Goal: Information Seeking & Learning: Learn about a topic

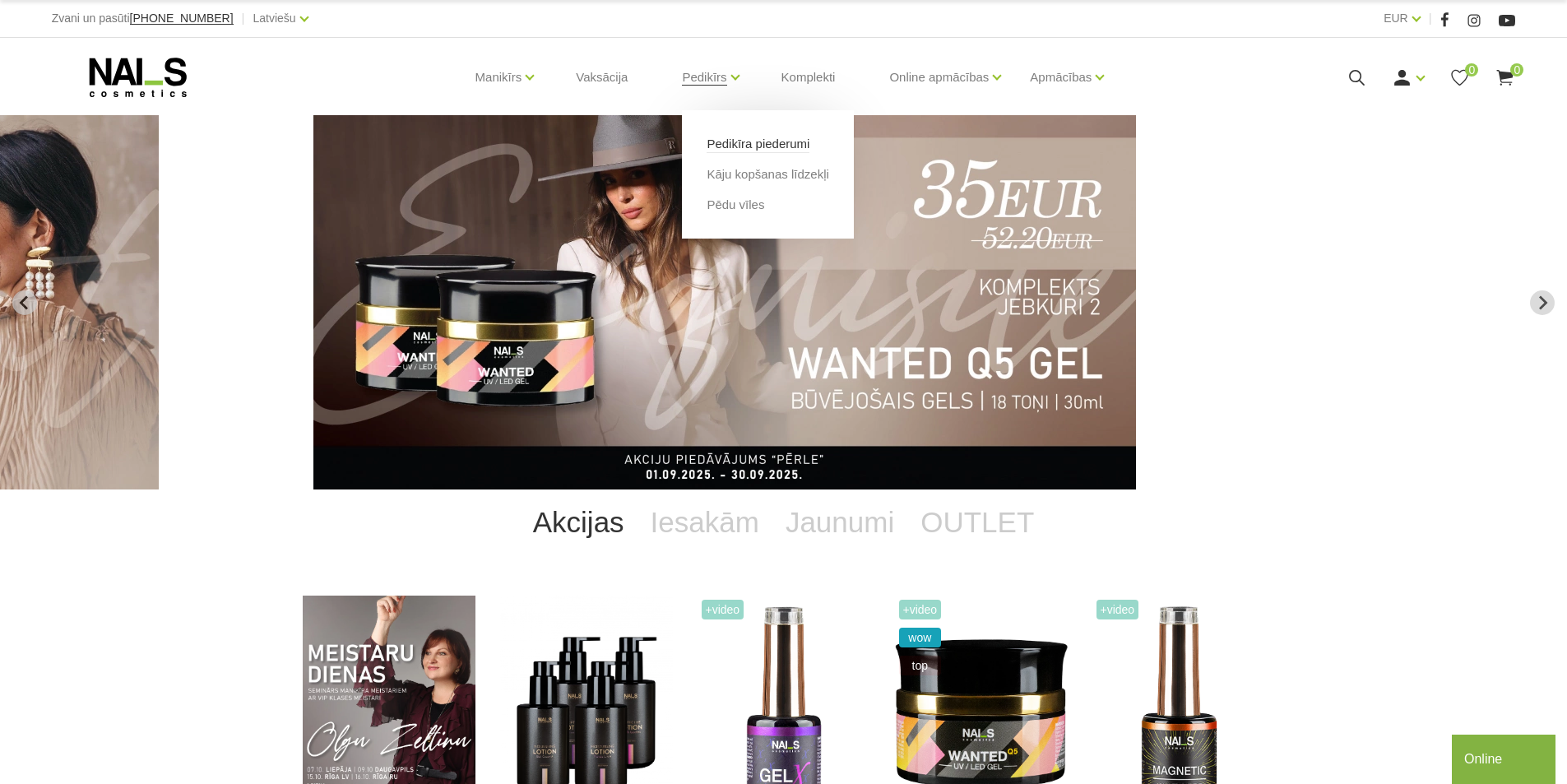
click at [752, 147] on link "Pedikīra piederumi" at bounding box center [758, 144] width 102 height 18
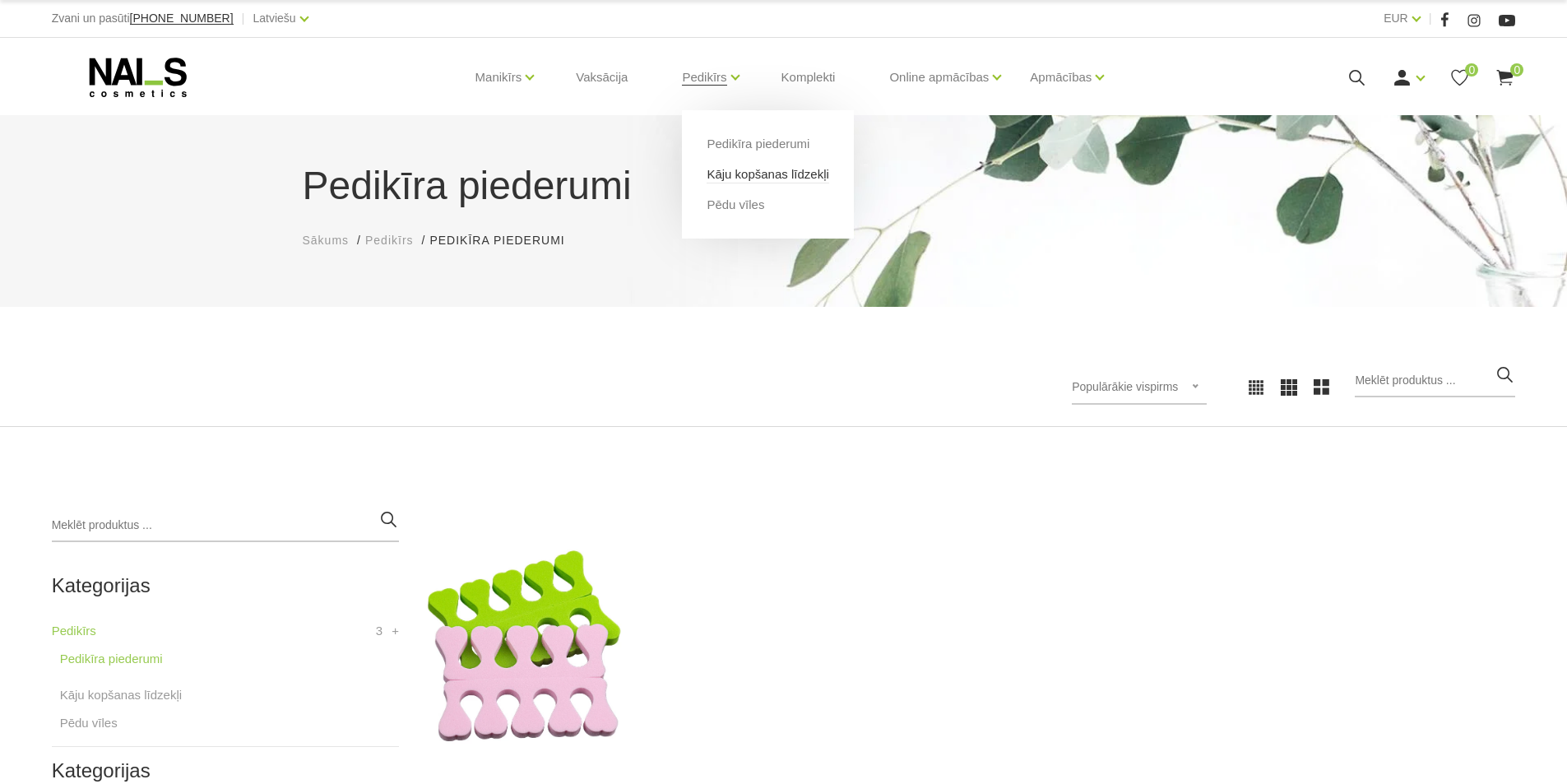
click at [763, 171] on link "Kāju kopšanas līdzekļi" at bounding box center [768, 174] width 122 height 18
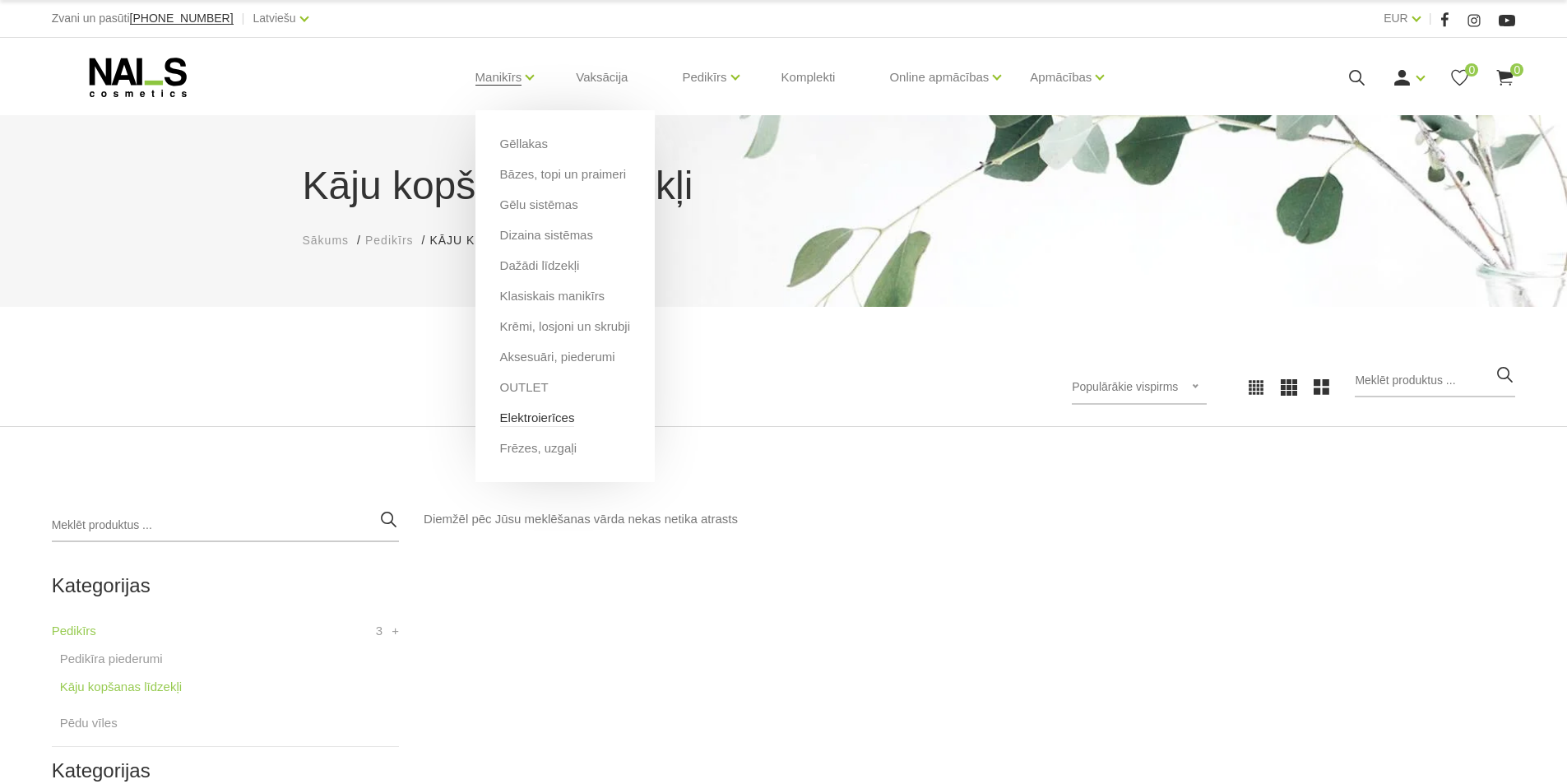
click at [540, 420] on link "Elektroierīces" at bounding box center [537, 417] width 75 height 18
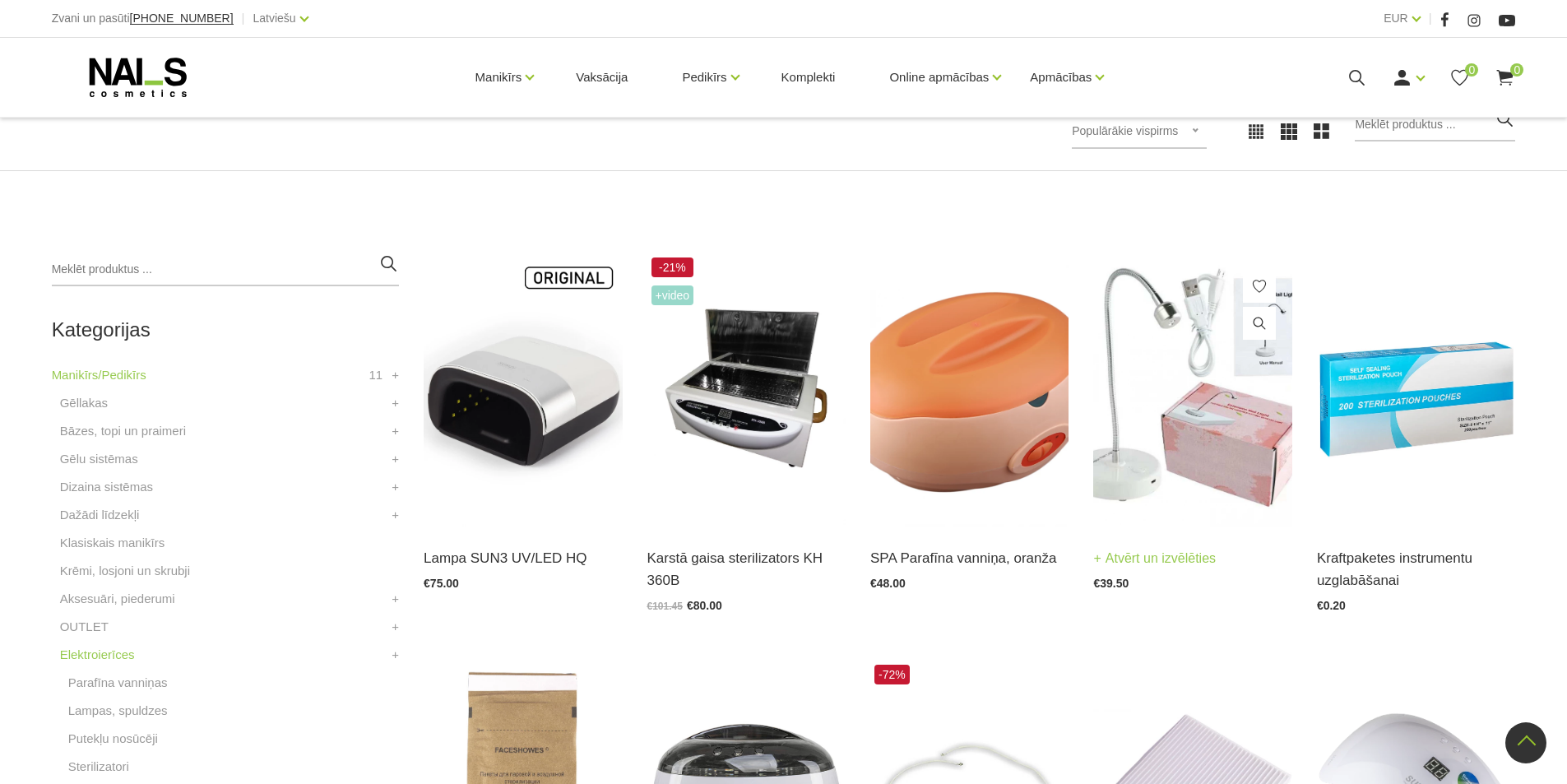
scroll to position [247, 0]
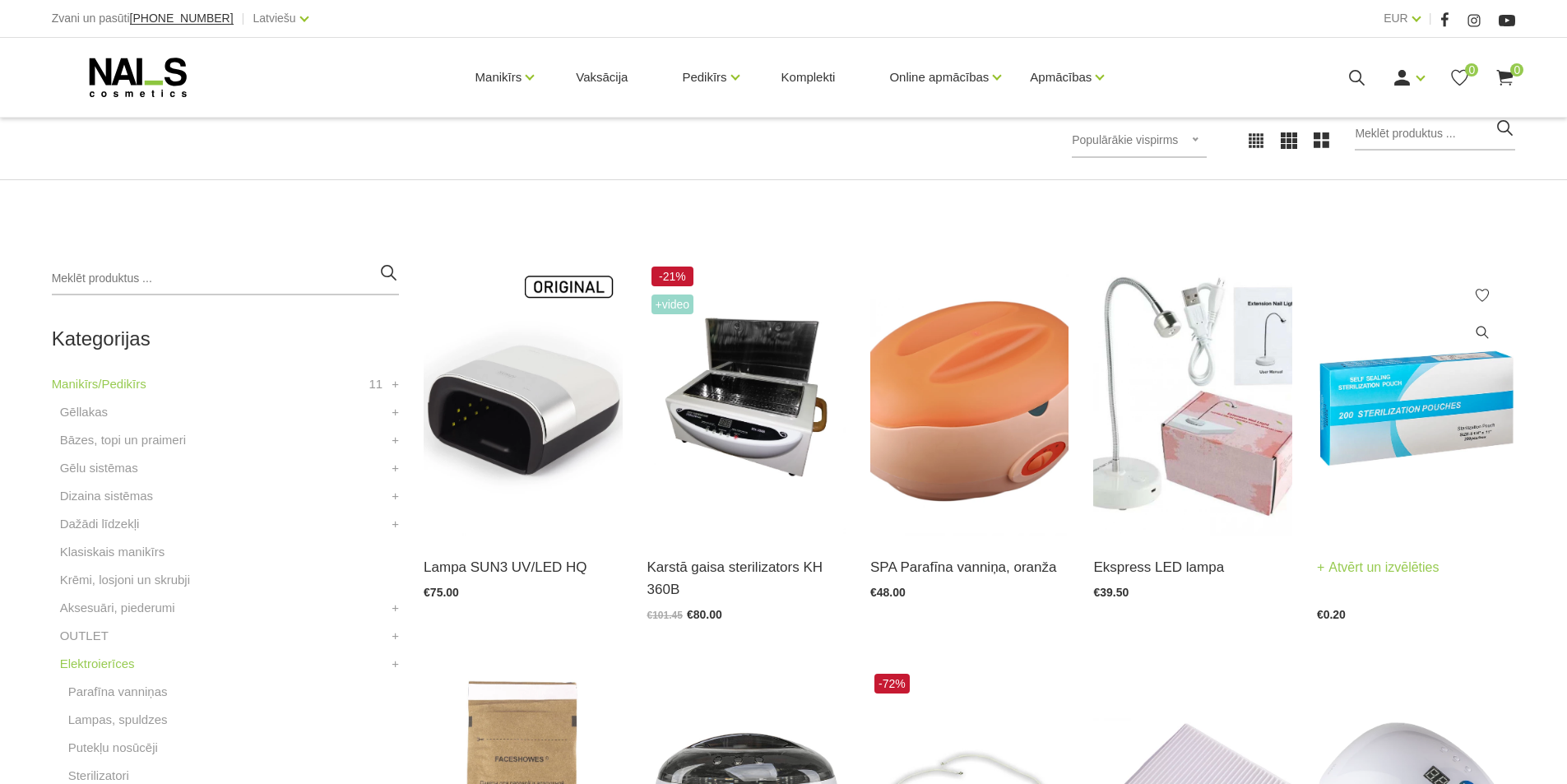
click at [1395, 571] on link "Atvērt un izvēlēties" at bounding box center [1378, 567] width 123 height 23
click at [669, 307] on span "+Video" at bounding box center [672, 304] width 42 height 20
click at [750, 371] on img at bounding box center [746, 399] width 198 height 273
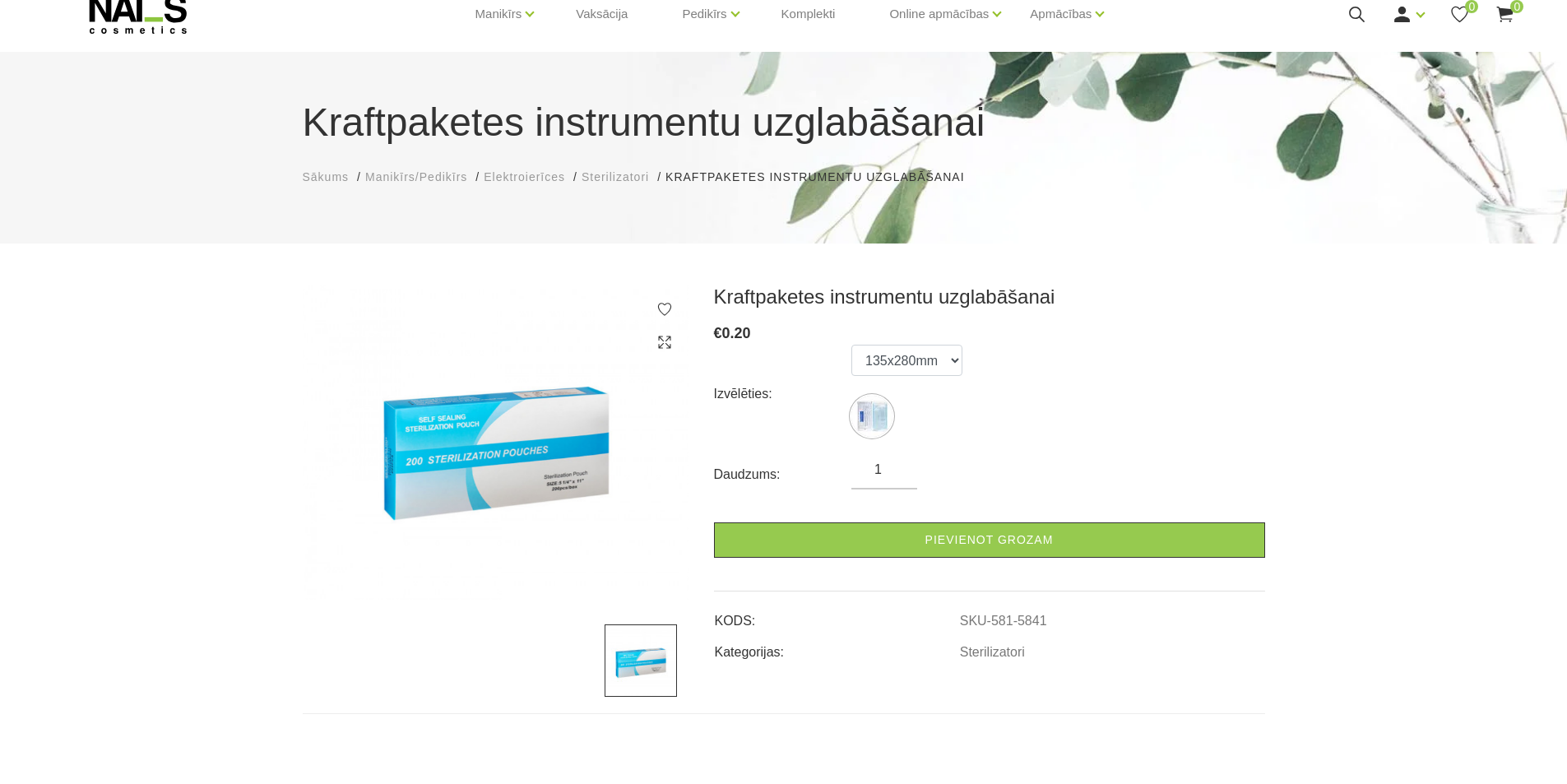
scroll to position [83, 0]
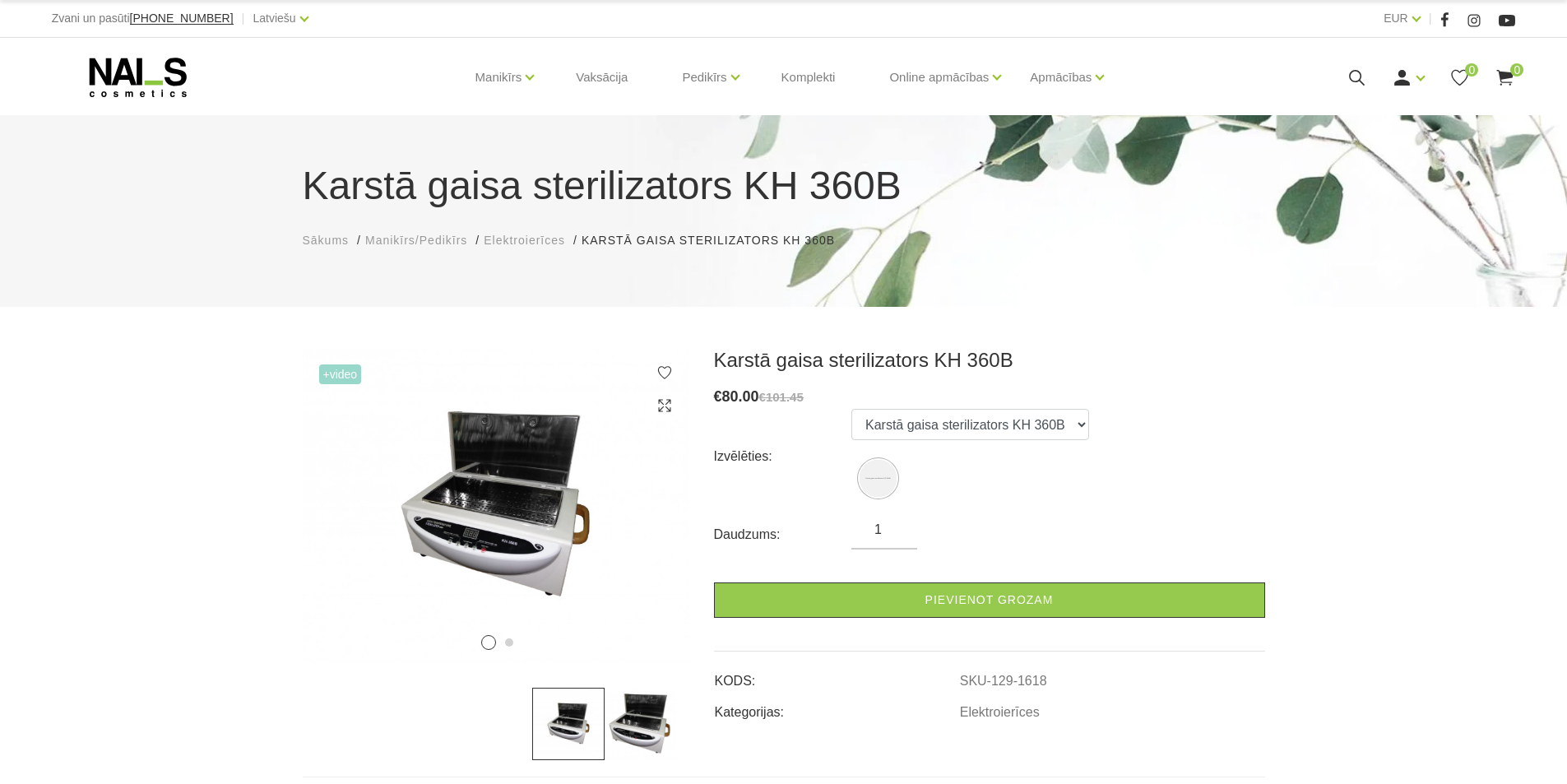
click at [352, 382] on span "+Video" at bounding box center [340, 374] width 42 height 20
click at [338, 379] on span "+Video" at bounding box center [340, 374] width 42 height 20
click at [574, 540] on img at bounding box center [496, 506] width 387 height 315
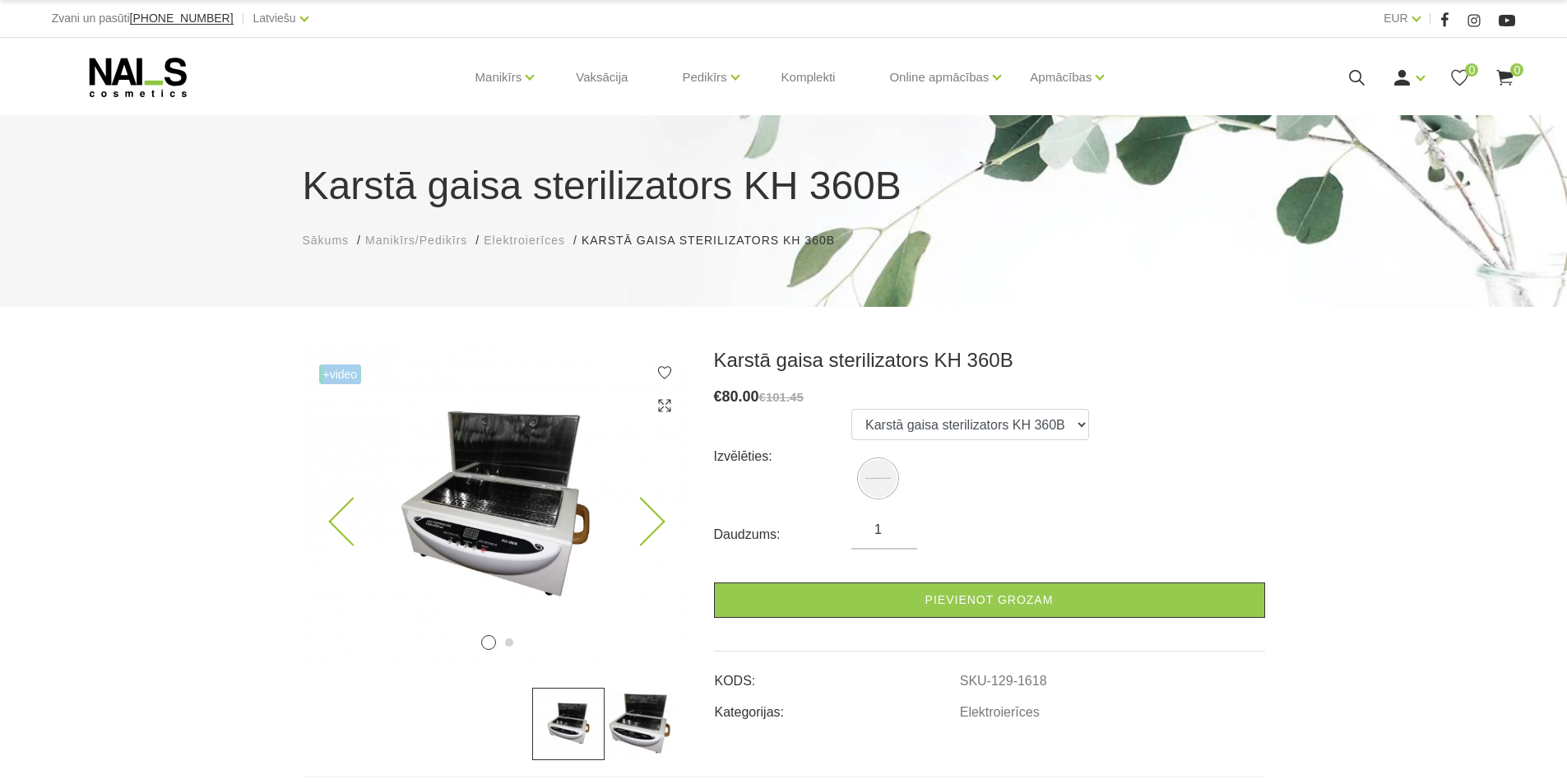
click at [655, 516] on icon at bounding box center [640, 521] width 48 height 48
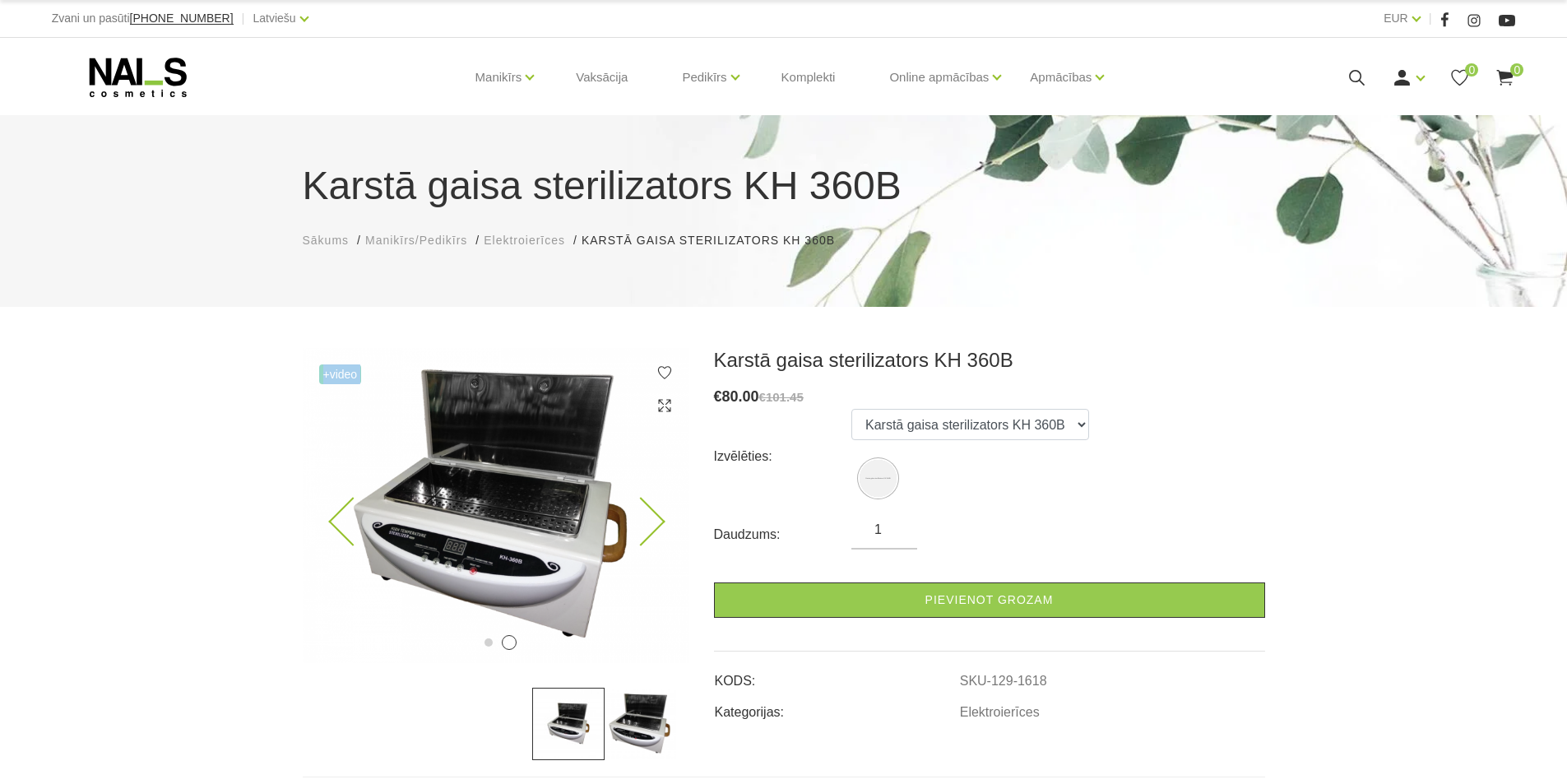
click at [655, 516] on icon at bounding box center [640, 521] width 48 height 48
click at [655, 513] on icon at bounding box center [640, 521] width 48 height 48
click at [330, 514] on img at bounding box center [496, 506] width 387 height 315
click at [342, 533] on icon at bounding box center [352, 521] width 48 height 48
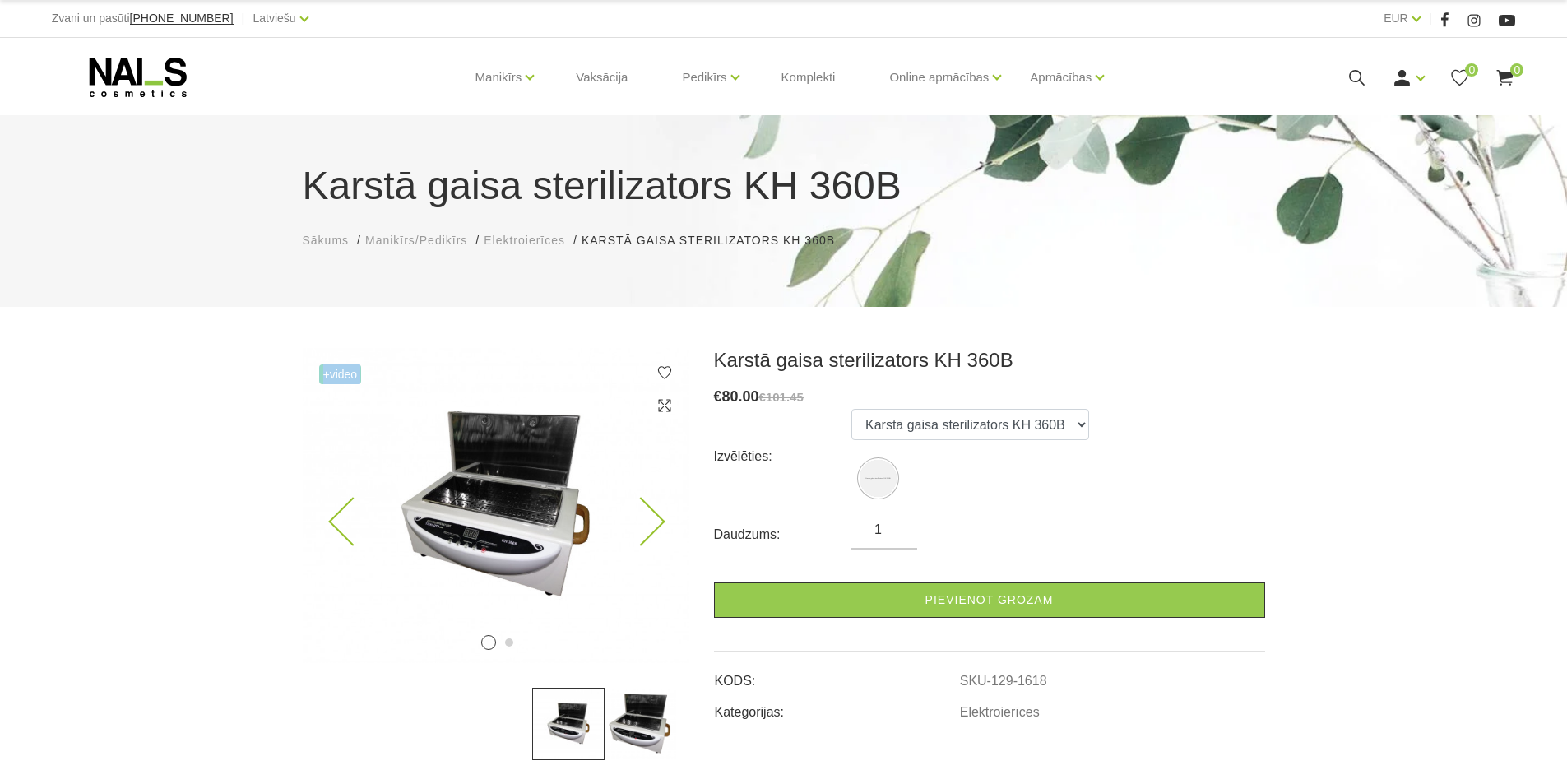
click at [346, 523] on icon at bounding box center [352, 521] width 48 height 48
click at [653, 520] on icon at bounding box center [640, 521] width 48 height 48
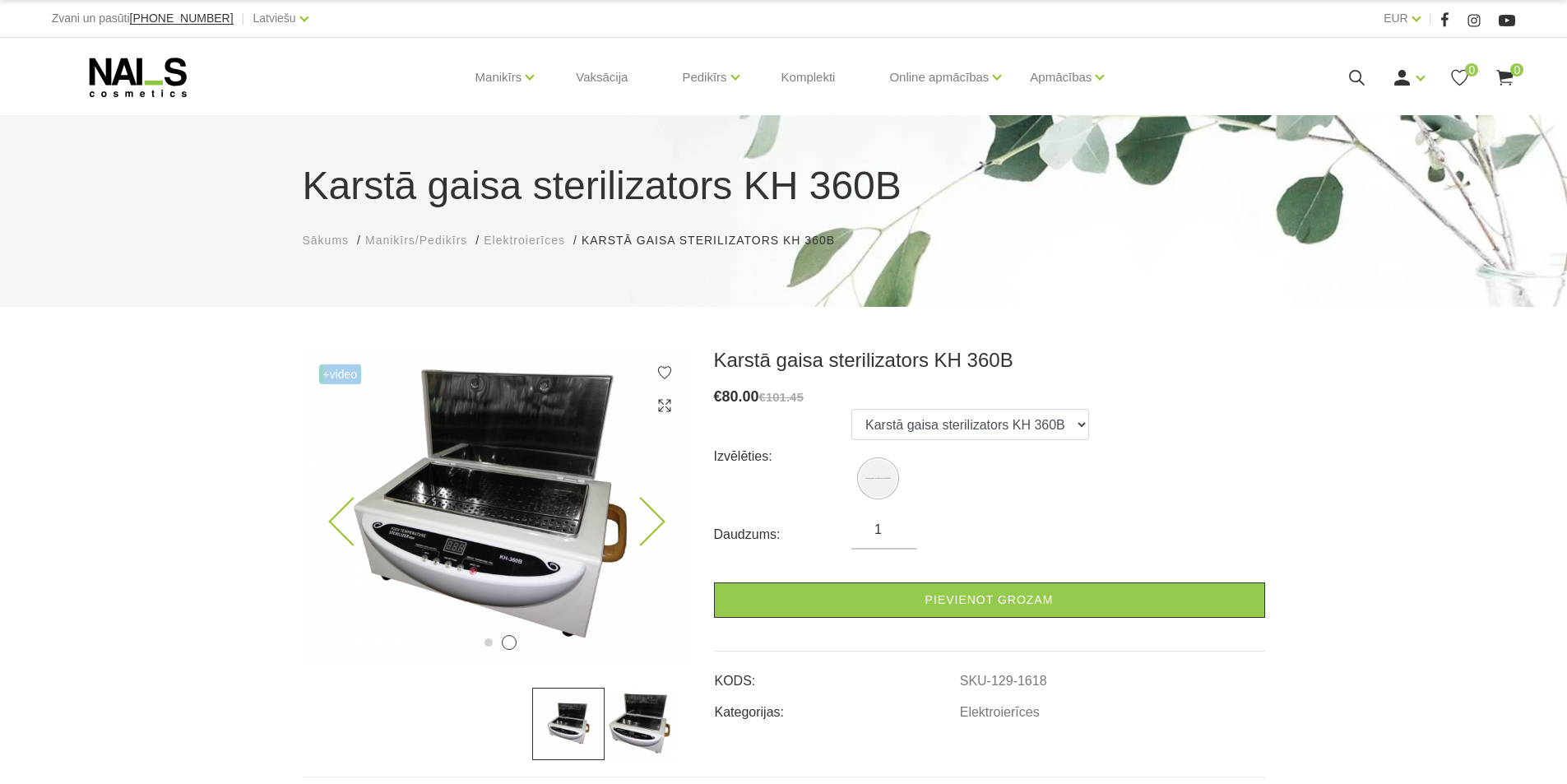
click at [653, 520] on icon at bounding box center [640, 521] width 48 height 48
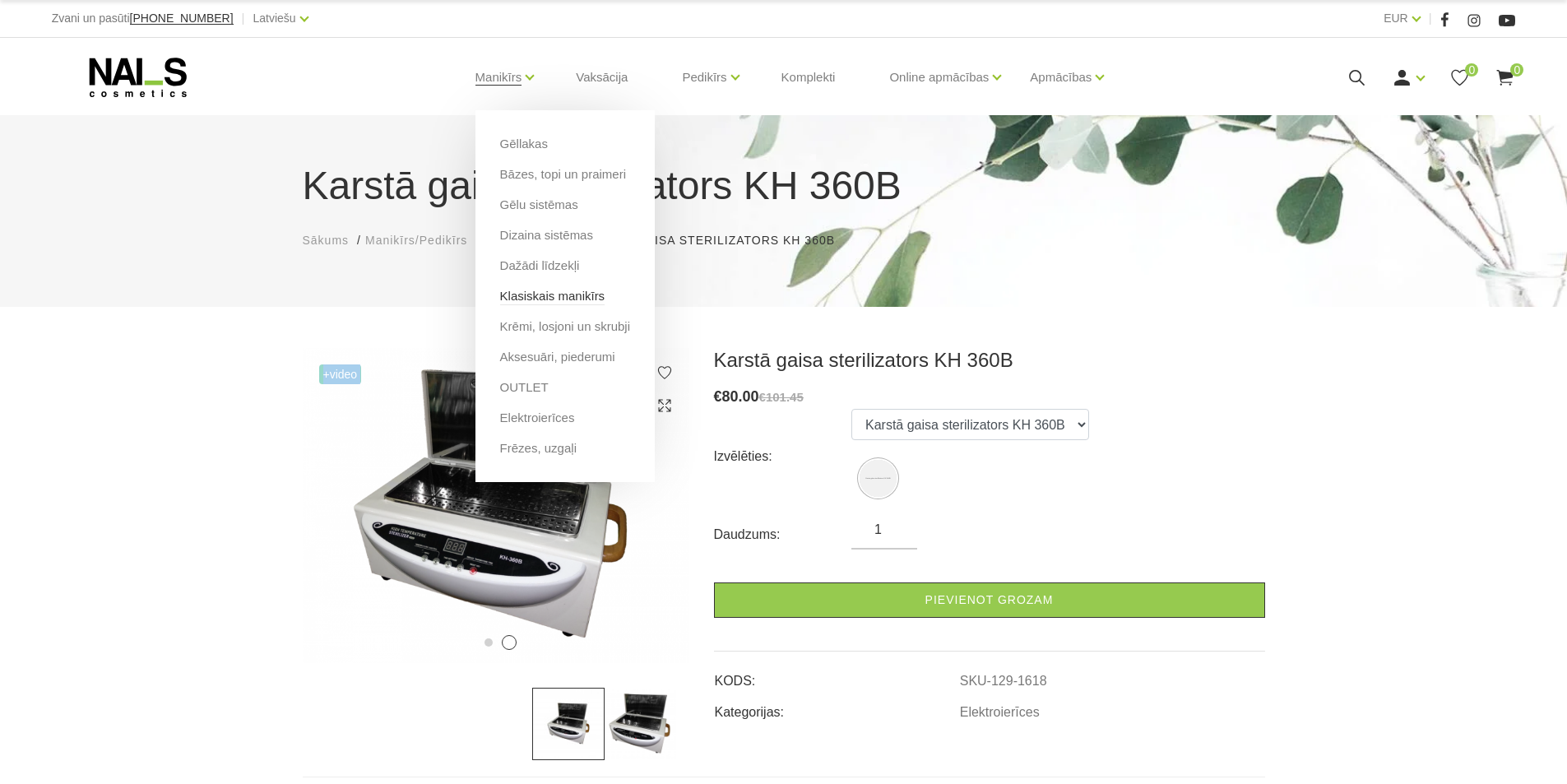
click at [562, 298] on link "Klasiskais manikīrs" at bounding box center [552, 296] width 105 height 18
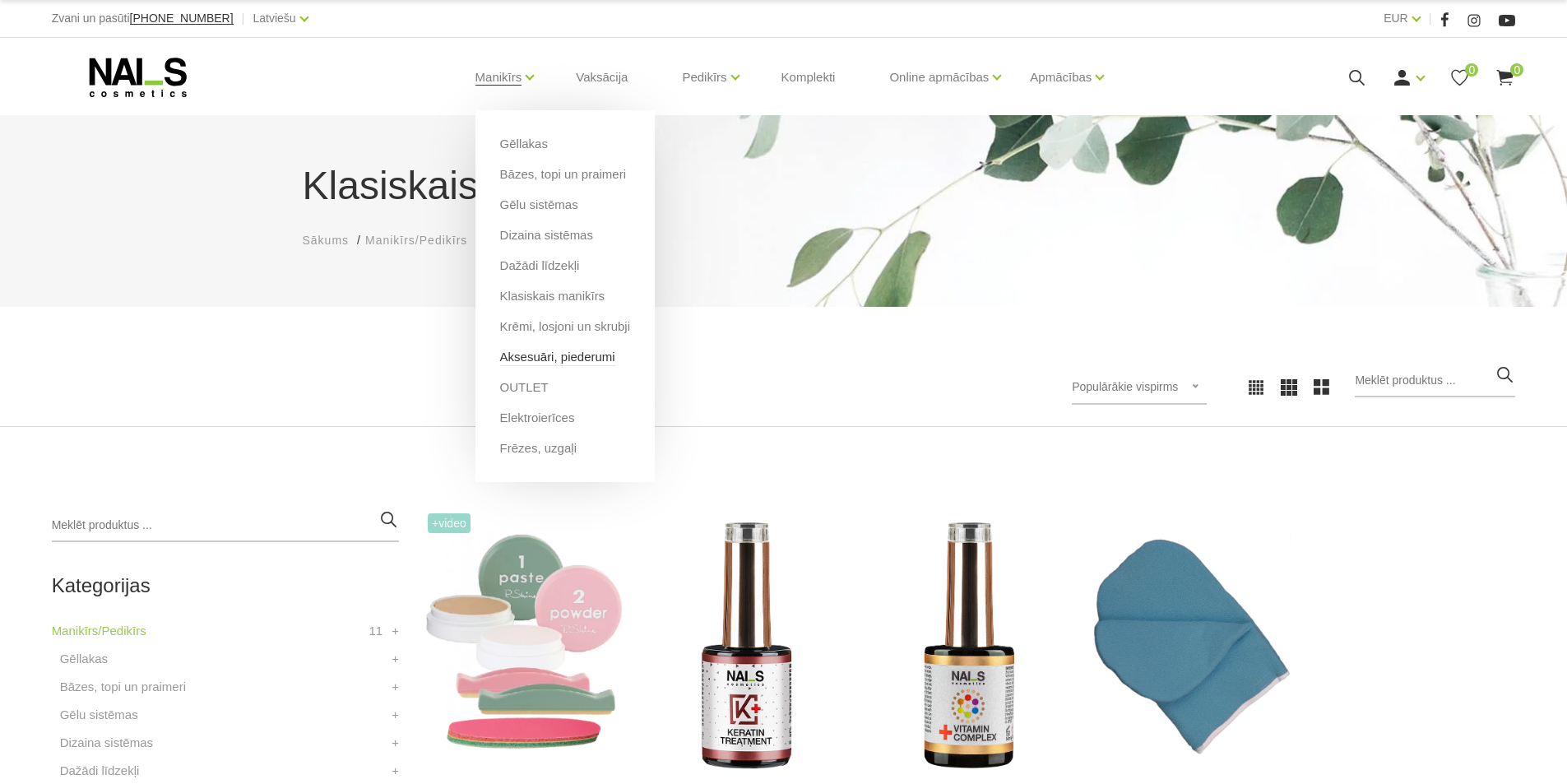
click at [563, 359] on link "Aksesuāri, piederumi" at bounding box center [557, 357] width 115 height 18
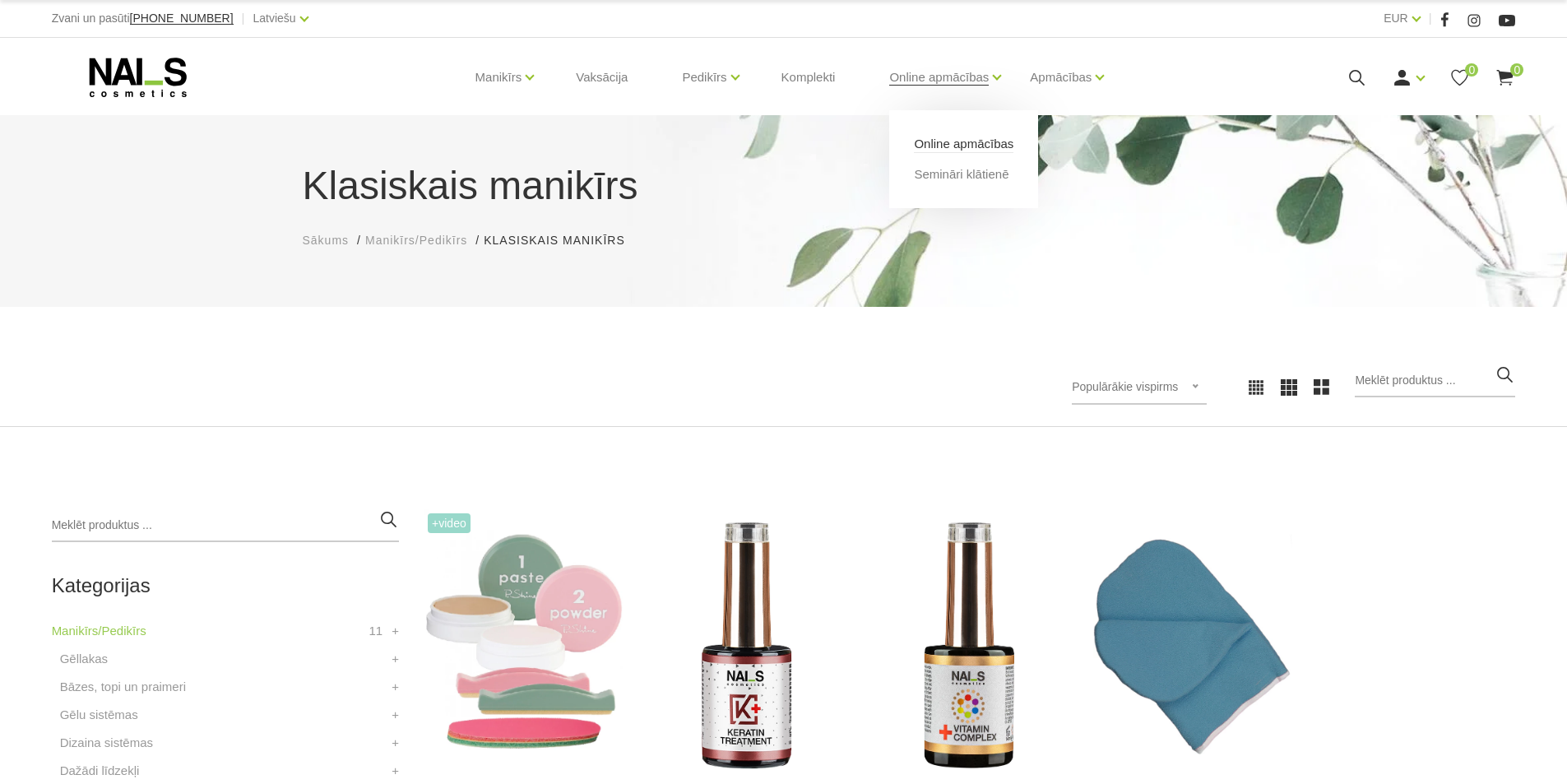
click at [940, 144] on link "Online apmācības" at bounding box center [964, 144] width 99 height 18
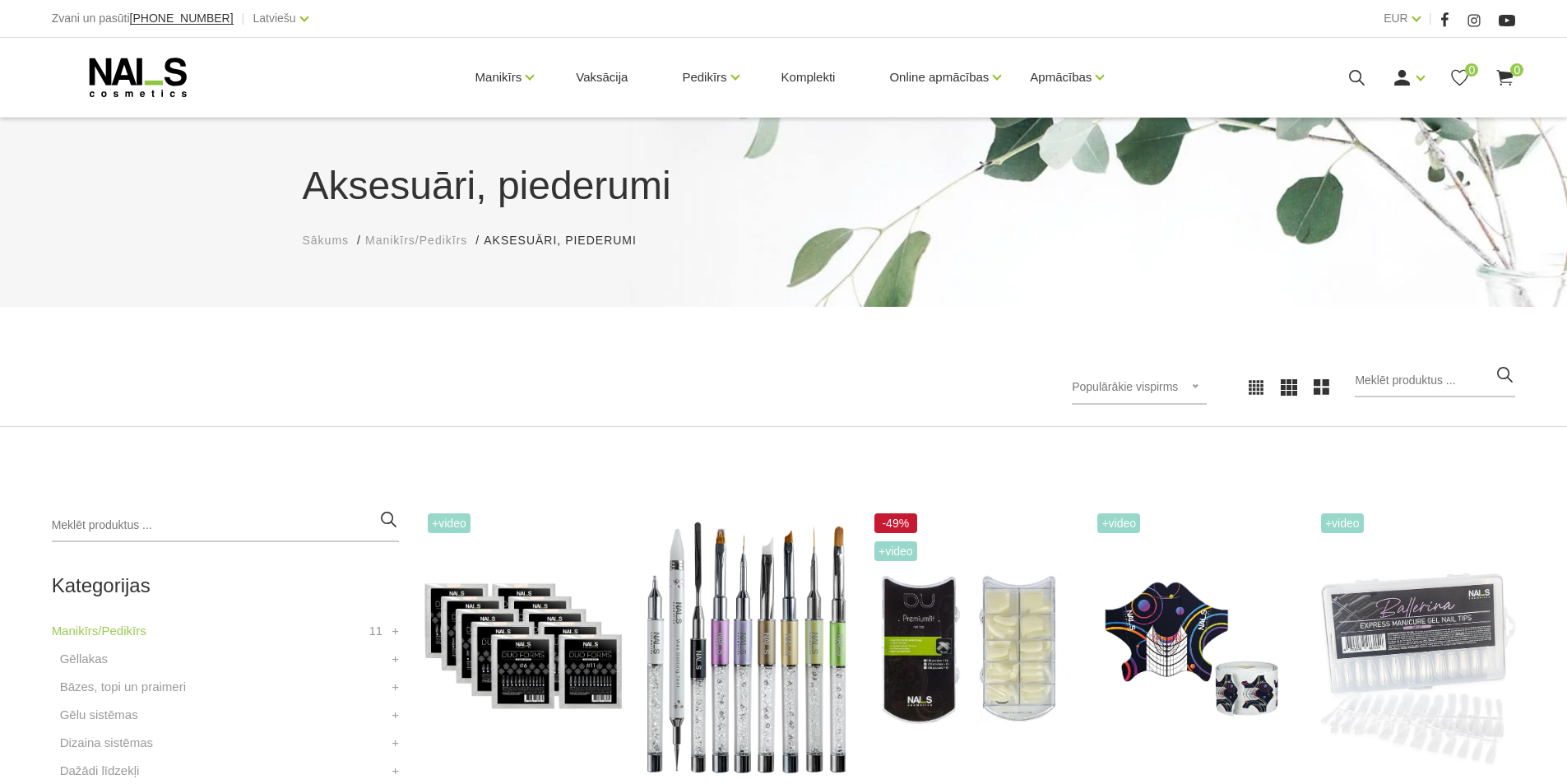
scroll to position [494, 0]
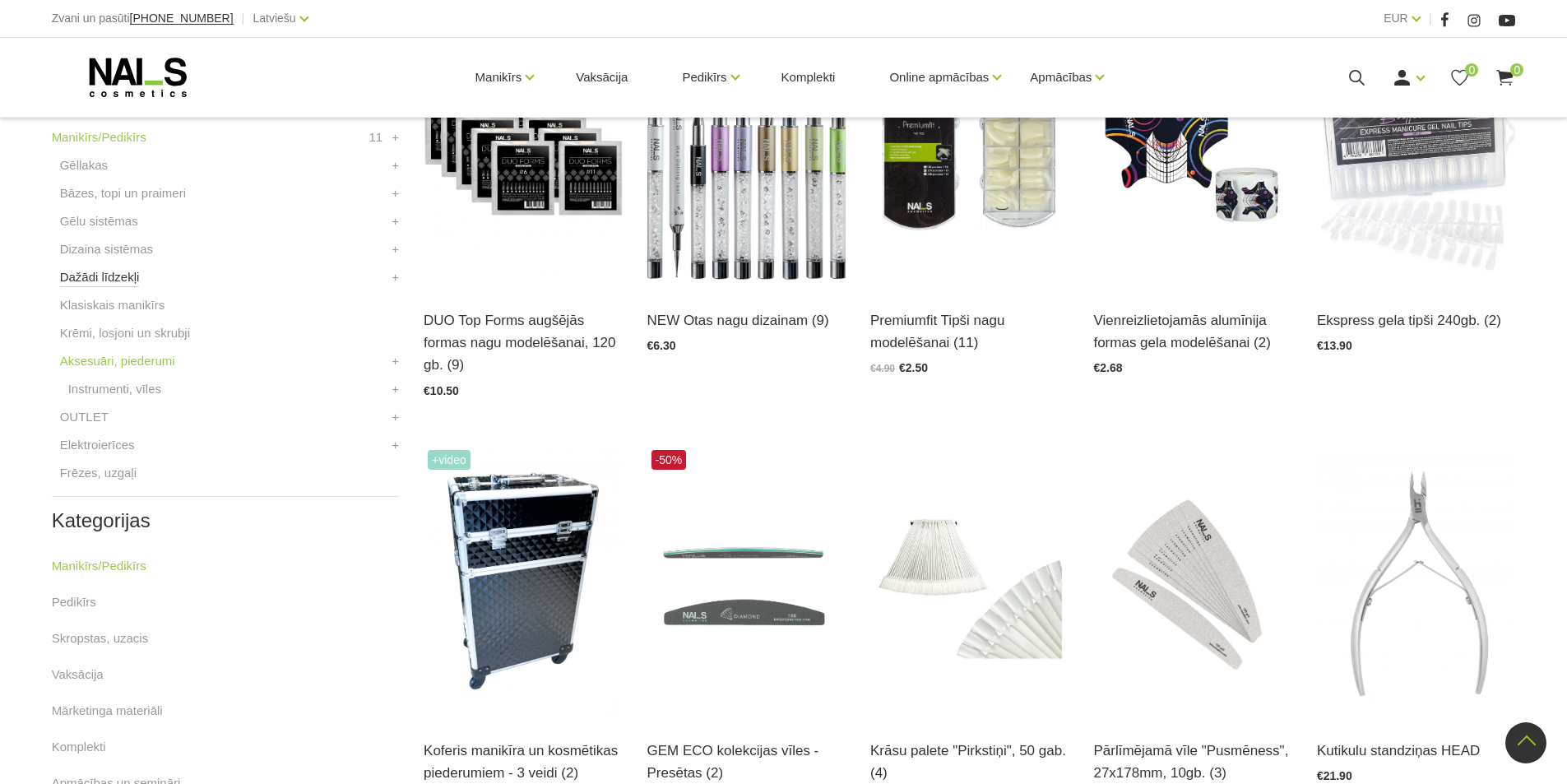
click at [91, 272] on link "Dažādi līdzekļi" at bounding box center [99, 277] width 80 height 20
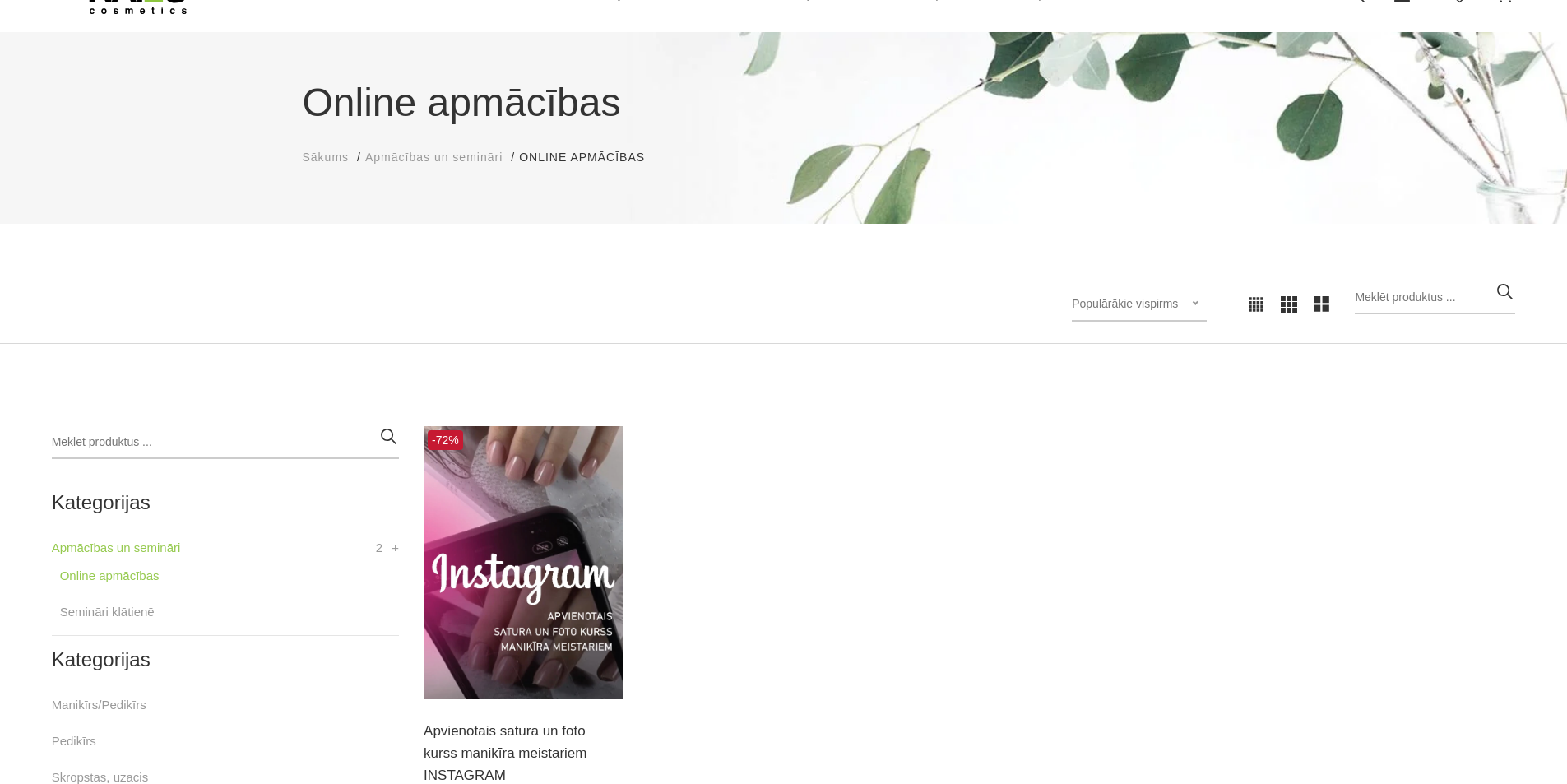
scroll to position [329, 0]
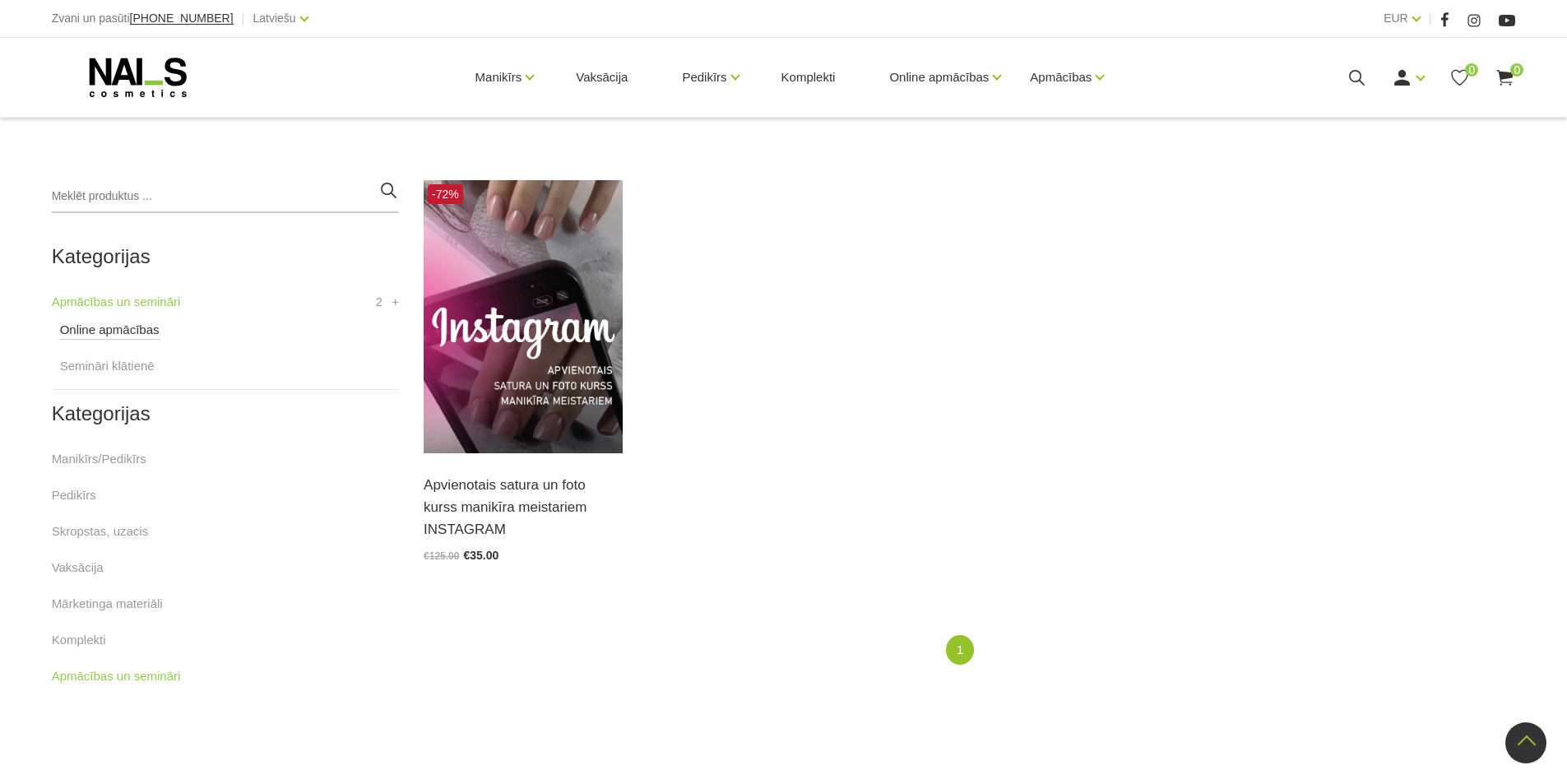
click at [104, 333] on link "Online apmācības" at bounding box center [109, 330] width 99 height 20
